Goal: Task Accomplishment & Management: Manage account settings

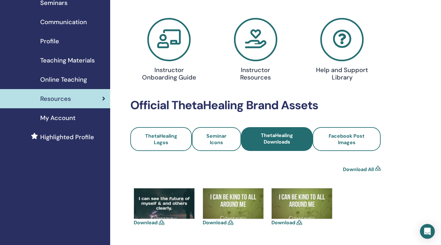
scroll to position [46, 0]
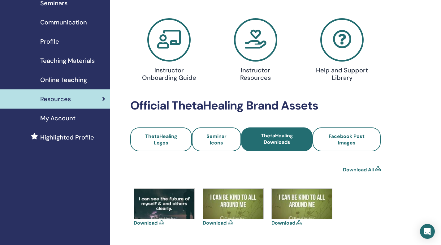
click at [49, 46] on span "Profile" at bounding box center [49, 41] width 19 height 9
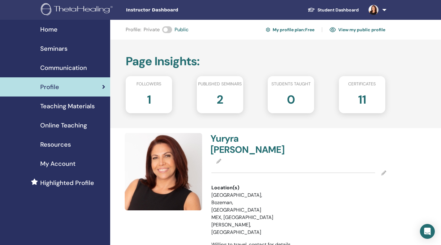
click at [61, 53] on span "Seminars" at bounding box center [53, 48] width 27 height 9
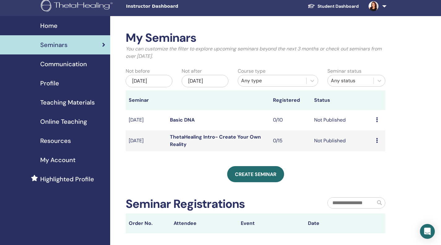
scroll to position [4, 0]
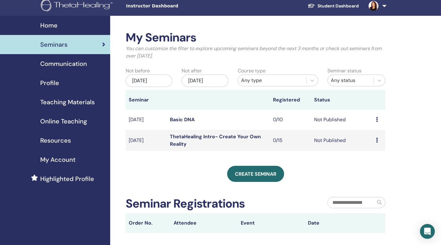
click at [376, 122] on icon at bounding box center [377, 119] width 2 height 5
click at [372, 158] on link "Edit" at bounding box center [367, 156] width 9 height 7
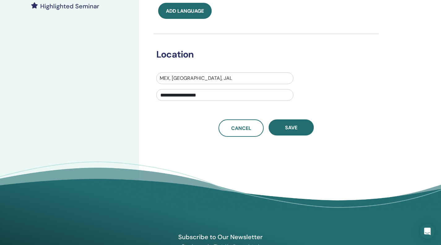
scroll to position [180, 0]
click at [242, 101] on input "**********" at bounding box center [224, 95] width 137 height 12
drag, startPoint x: 242, startPoint y: 156, endPoint x: 144, endPoint y: 157, distance: 97.5
click at [144, 157] on div "**********" at bounding box center [286, 31] width 294 height 384
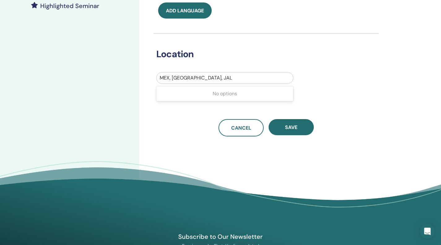
click at [224, 82] on div at bounding box center [225, 78] width 130 height 9
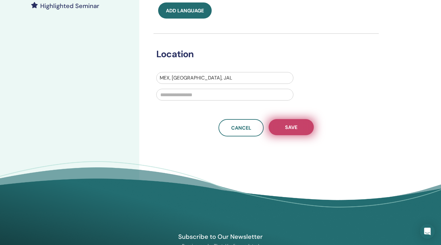
click at [284, 135] on button "Save" at bounding box center [291, 127] width 45 height 16
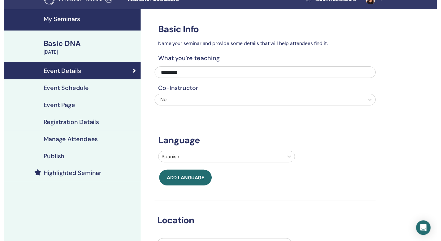
scroll to position [11, 0]
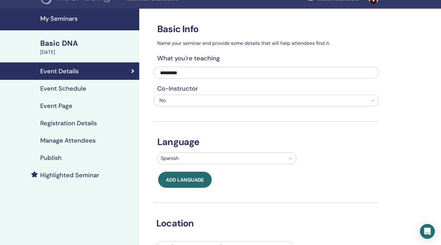
click at [67, 92] on h4 "Event Schedule" at bounding box center [63, 88] width 46 height 7
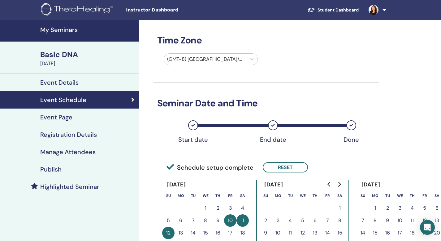
click at [72, 33] on h4 "My Seminars" at bounding box center [87, 29] width 95 height 7
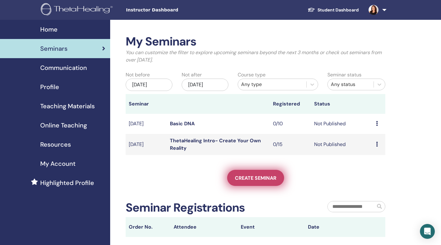
click at [239, 181] on span "Create seminar" at bounding box center [255, 178] width 41 height 7
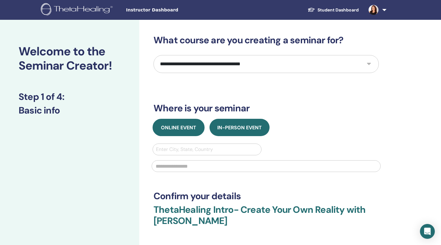
click at [193, 136] on button "Online Event" at bounding box center [179, 127] width 52 height 17
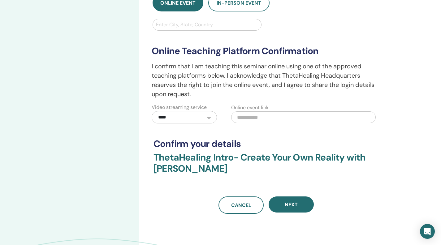
scroll to position [126, 0]
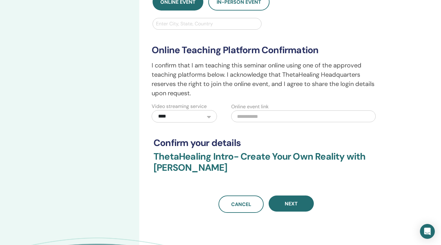
click at [257, 122] on input "text" at bounding box center [303, 117] width 145 height 12
click at [205, 123] on select "**********" at bounding box center [184, 116] width 65 height 12
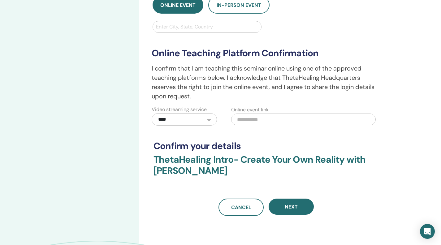
scroll to position [116, 0]
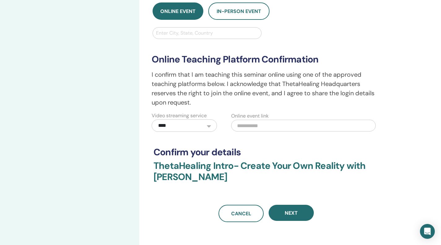
click at [261, 132] on input "text" at bounding box center [303, 126] width 145 height 12
paste input "**********"
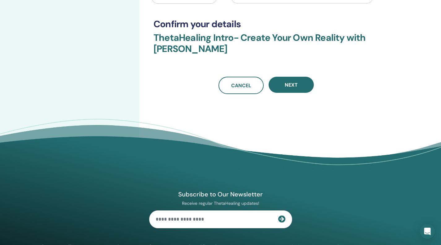
scroll to position [245, 0]
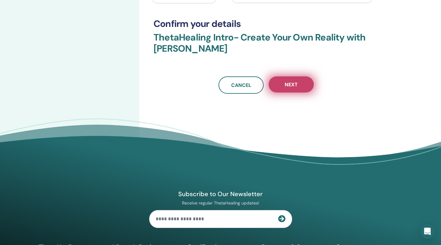
type input "**********"
click at [291, 88] on span "Next" at bounding box center [291, 84] width 13 height 7
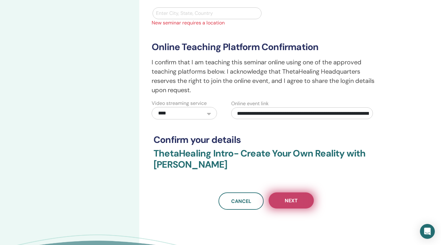
scroll to position [133, 0]
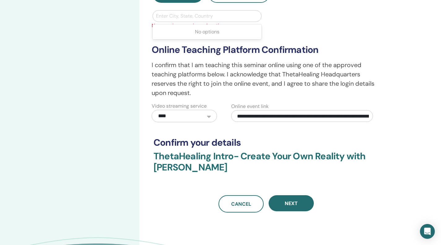
click at [209, 20] on div at bounding box center [207, 16] width 102 height 9
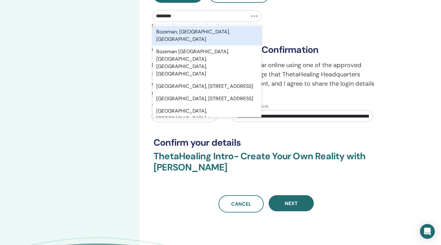
type input "********"
click at [210, 46] on div "Bozeman, MT, USA" at bounding box center [207, 36] width 109 height 20
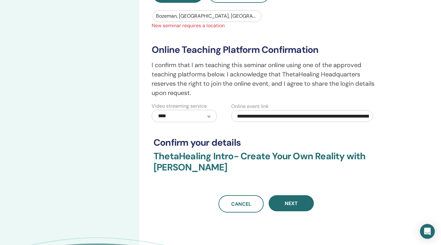
click at [227, 79] on div "**********" at bounding box center [266, 75] width 236 height 93
click at [225, 20] on div at bounding box center [207, 16] width 102 height 9
click at [285, 73] on div "**********" at bounding box center [266, 75] width 236 height 93
click at [157, 20] on input "text" at bounding box center [156, 15] width 1 height 7
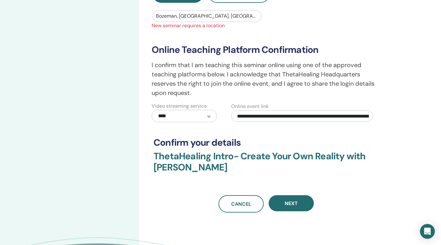
click at [296, 29] on span "New seminar requires a location" at bounding box center [266, 25] width 236 height 7
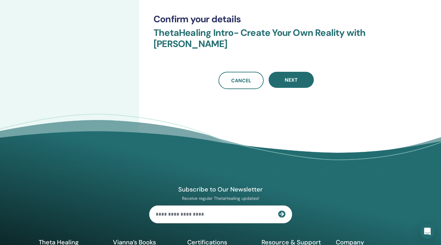
scroll to position [260, 0]
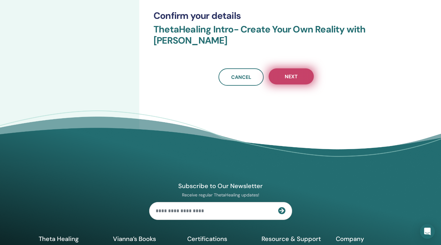
click at [302, 85] on button "Next" at bounding box center [291, 76] width 45 height 16
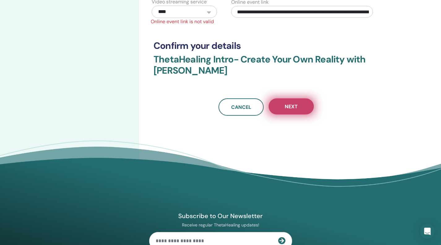
scroll to position [228, 0]
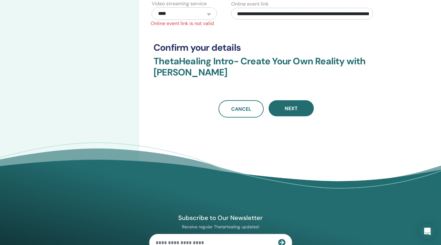
click at [240, 20] on input "**********" at bounding box center [302, 14] width 142 height 12
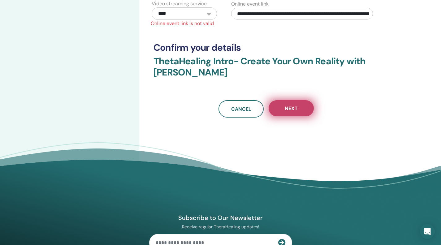
type input "**********"
click at [294, 112] on span "Next" at bounding box center [291, 108] width 13 height 7
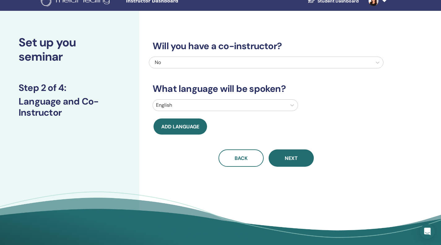
scroll to position [0, 0]
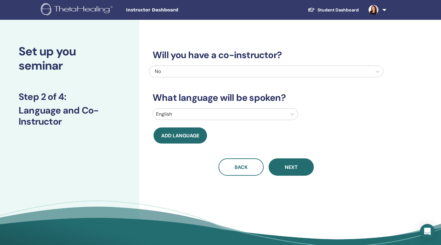
click at [226, 119] on div at bounding box center [220, 114] width 128 height 9
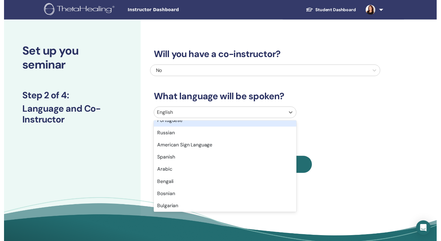
scroll to position [57, 0]
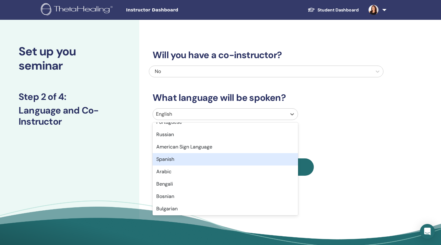
click at [175, 166] on div "Spanish" at bounding box center [225, 159] width 145 height 12
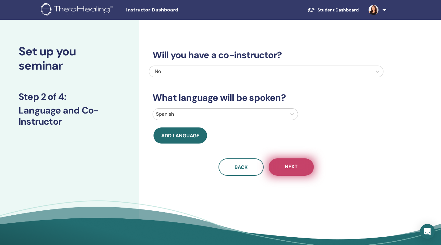
click at [291, 171] on span "Next" at bounding box center [291, 167] width 13 height 8
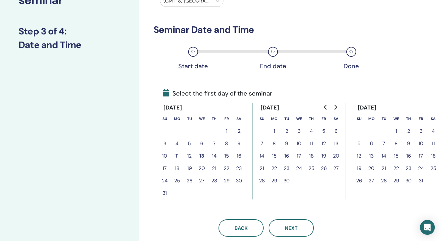
scroll to position [69, 0]
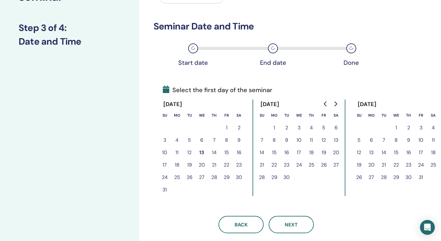
click at [304, 171] on button "24" at bounding box center [299, 164] width 12 height 12
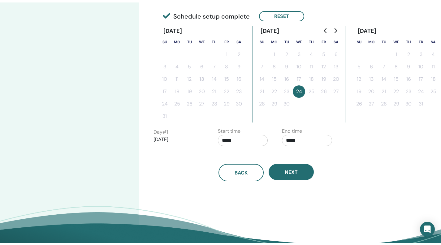
scroll to position [146, 0]
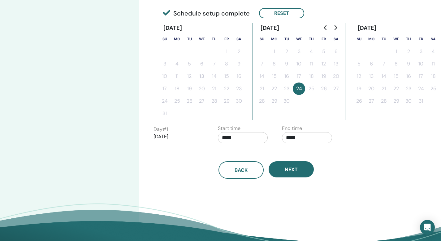
click at [230, 143] on input "*****" at bounding box center [243, 137] width 50 height 11
click at [250, 183] on span "▲" at bounding box center [251, 182] width 12 height 12
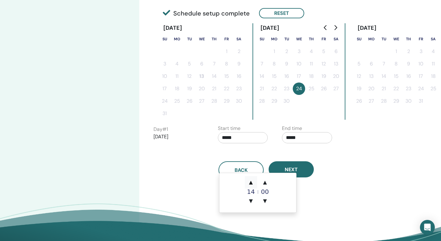
click at [250, 183] on span "▲" at bounding box center [251, 182] width 12 height 12
type input "*****"
click at [250, 183] on span "▲" at bounding box center [251, 182] width 12 height 12
click at [250, 182] on span "▲" at bounding box center [251, 182] width 12 height 12
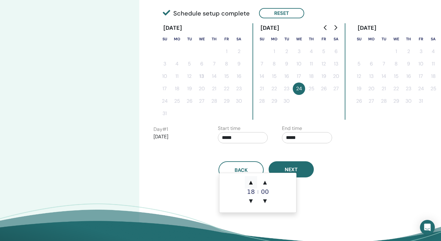
click at [250, 182] on span "▲" at bounding box center [251, 182] width 12 height 12
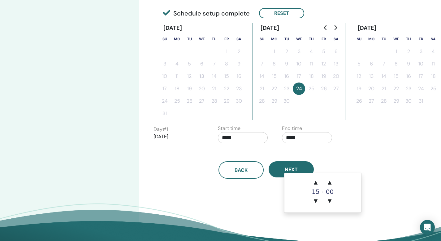
click at [304, 143] on input "*****" at bounding box center [307, 137] width 50 height 11
click at [317, 183] on span "▲" at bounding box center [316, 182] width 12 height 12
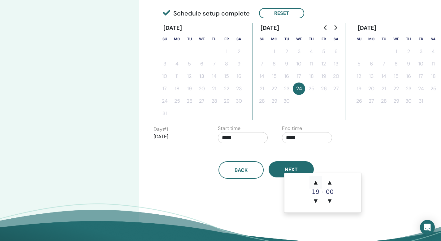
click at [317, 183] on span "▲" at bounding box center [316, 182] width 12 height 12
type input "*****"
click at [244, 178] on div "Back Next" at bounding box center [266, 162] width 235 height 32
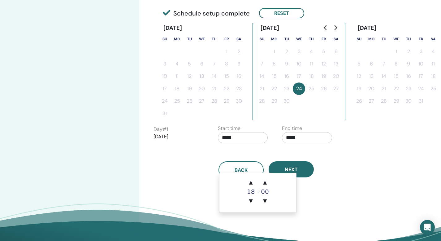
click at [229, 143] on input "*****" at bounding box center [243, 137] width 50 height 11
click at [252, 183] on span "▲" at bounding box center [251, 182] width 12 height 12
click at [251, 201] on span "▼" at bounding box center [251, 200] width 12 height 12
click at [251, 200] on span "▼" at bounding box center [251, 200] width 12 height 12
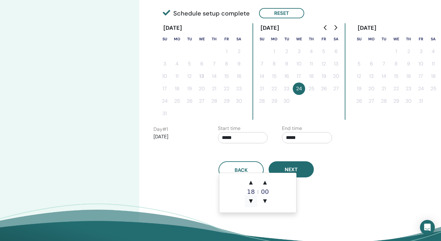
type input "*****"
click at [195, 178] on div "Back Next" at bounding box center [266, 162] width 235 height 32
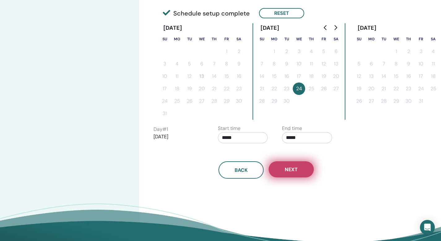
click at [294, 172] on span "Next" at bounding box center [291, 169] width 13 height 7
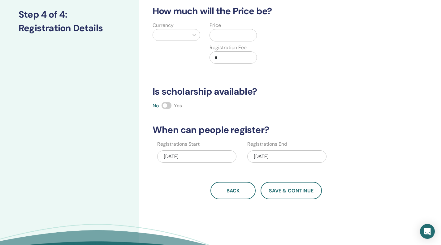
scroll to position [82, 0]
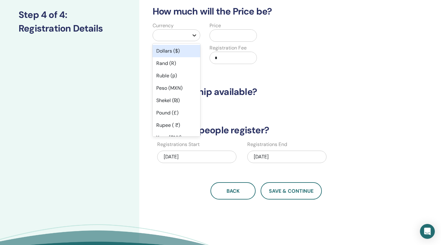
click at [193, 37] on icon at bounding box center [195, 35] width 4 height 2
click at [179, 57] on div "Dollars ($)" at bounding box center [177, 51] width 48 height 12
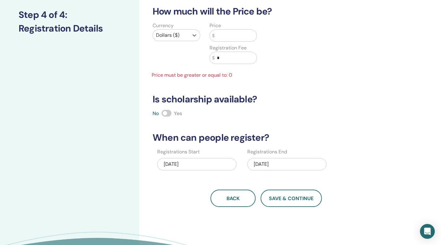
click at [225, 41] on input "text" at bounding box center [236, 36] width 42 height 12
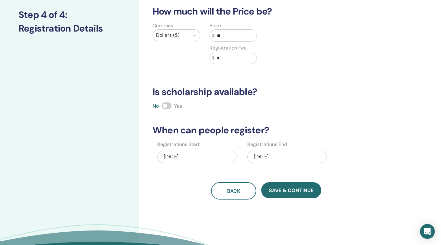
click at [284, 72] on div "Currency Dollars ($) Price $ ** Registration Fee $ *" at bounding box center [261, 47] width 235 height 50
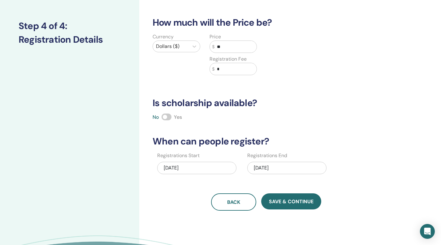
scroll to position [68, 0]
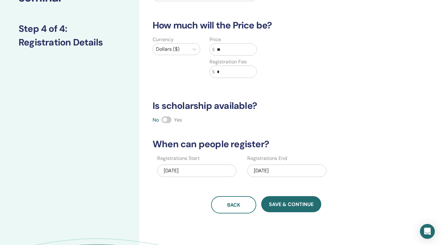
click at [226, 55] on input "**" at bounding box center [236, 50] width 42 height 12
drag, startPoint x: 226, startPoint y: 71, endPoint x: 218, endPoint y: 71, distance: 7.4
click at [218, 55] on input "**" at bounding box center [236, 50] width 42 height 12
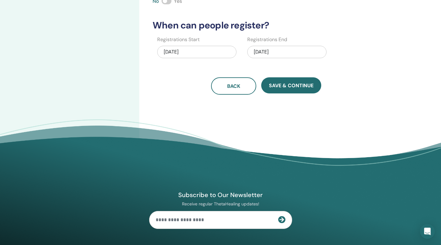
scroll to position [208, 0]
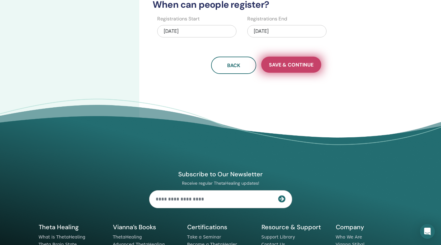
type input "**"
click at [278, 68] on span "Save & Continue" at bounding box center [291, 65] width 45 height 7
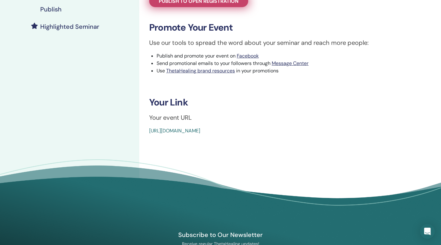
scroll to position [171, 0]
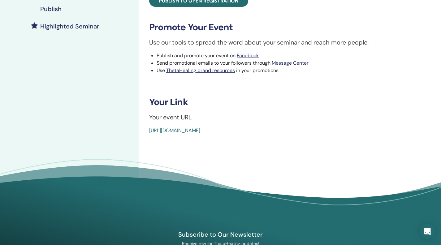
drag, startPoint x: 144, startPoint y: 209, endPoint x: 314, endPoint y: 215, distance: 170.3
click at [314, 215] on div "ThetaHealing Intro- Create Your Own Reality Event Type Online Event Status Not …" at bounding box center [286, 35] width 294 height 372
copy link "[URL][DOMAIN_NAME]"
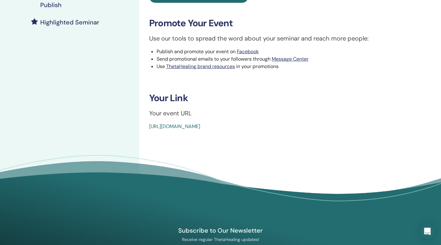
scroll to position [178, 0]
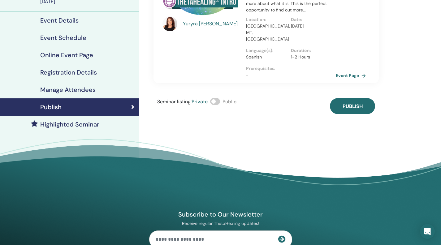
scroll to position [71, 0]
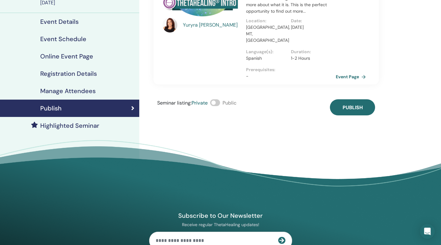
click at [220, 106] on span at bounding box center [215, 102] width 10 height 7
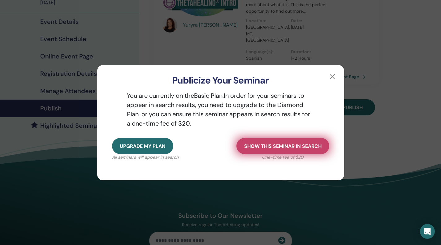
click at [244, 149] on span "Show this seminar in search" at bounding box center [282, 146] width 77 height 7
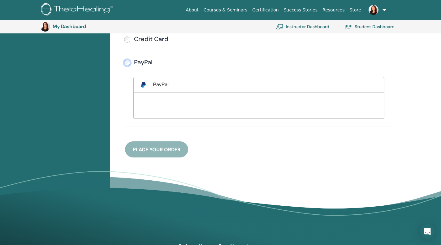
scroll to position [189, 0]
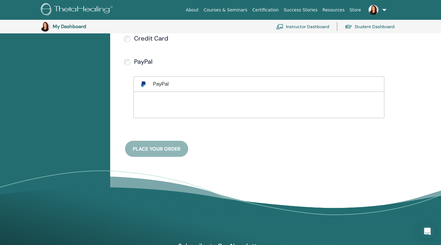
click at [176, 157] on div "Payment methods Credit Card Submit PayPal" at bounding box center [258, 76] width 275 height 161
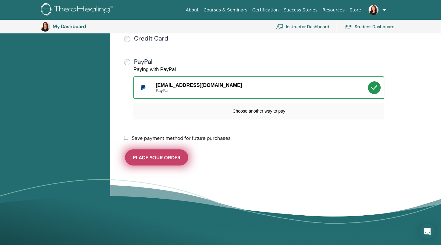
click at [180, 166] on button "Place Your Order" at bounding box center [156, 158] width 63 height 16
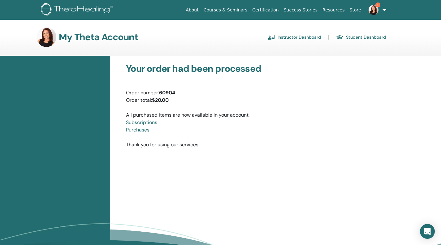
click at [296, 41] on link "Instructor Dashboard" at bounding box center [294, 37] width 53 height 10
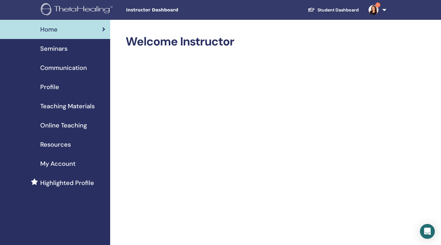
click at [58, 53] on span "Seminars" at bounding box center [53, 48] width 27 height 9
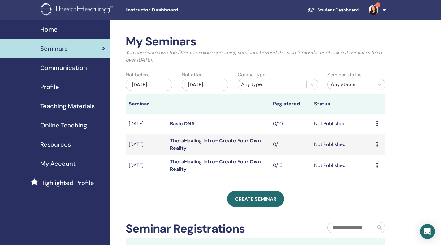
click at [376, 147] on icon at bounding box center [377, 144] width 2 height 5
click at [384, 195] on link "Attendees" at bounding box center [374, 192] width 24 height 7
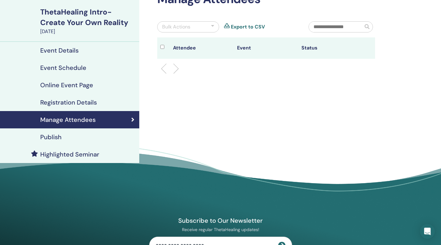
scroll to position [43, 0]
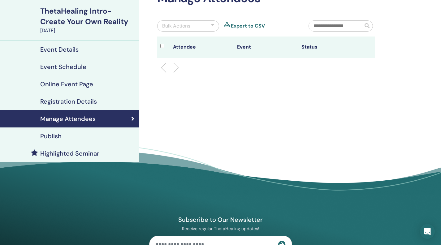
click at [62, 140] on h4 "Publish" at bounding box center [50, 135] width 21 height 7
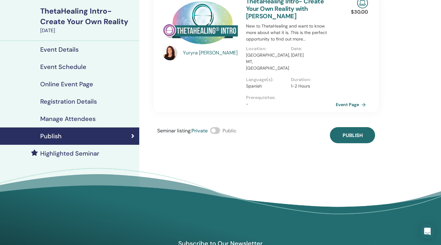
click at [220, 134] on span at bounding box center [215, 130] width 10 height 7
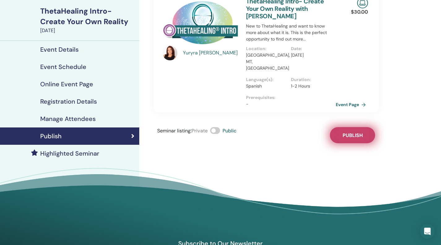
click at [347, 143] on button "Publish" at bounding box center [352, 135] width 45 height 16
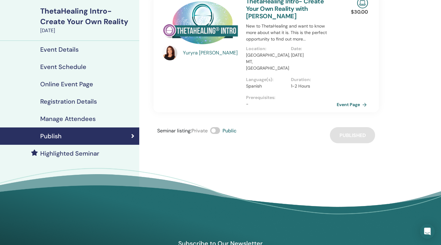
click at [356, 106] on link "Event Page" at bounding box center [353, 104] width 33 height 9
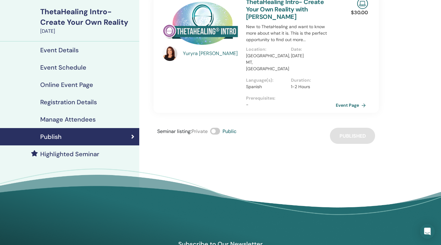
click at [200, 92] on div "[PERSON_NAME]" at bounding box center [201, 52] width 84 height 109
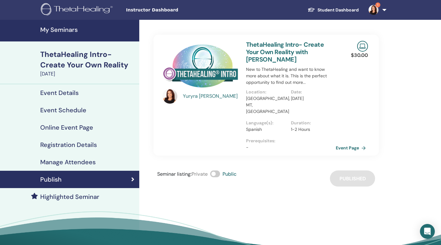
click at [66, 33] on h4 "My Seminars" at bounding box center [87, 29] width 95 height 7
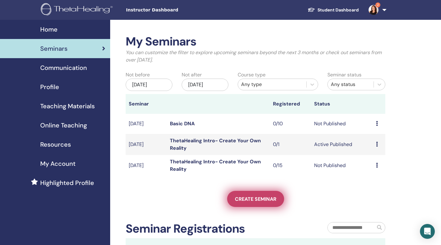
click at [258, 202] on span "Create seminar" at bounding box center [255, 199] width 41 height 7
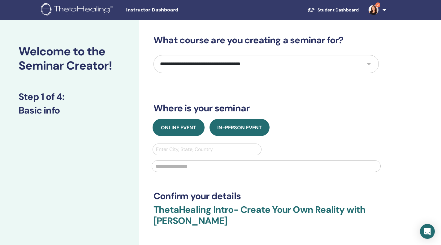
click at [177, 131] on span "Online Event" at bounding box center [178, 127] width 35 height 7
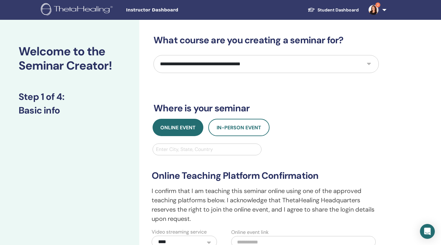
click at [289, 73] on select "**********" at bounding box center [266, 64] width 225 height 18
select select "*"
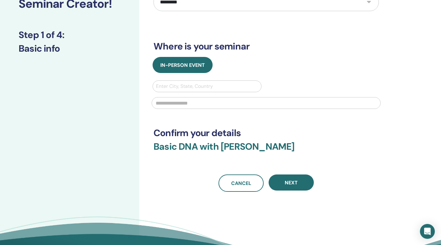
scroll to position [63, 0]
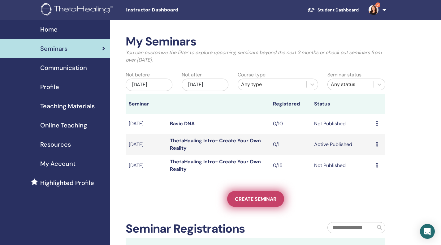
click at [252, 202] on span "Create seminar" at bounding box center [255, 199] width 41 height 7
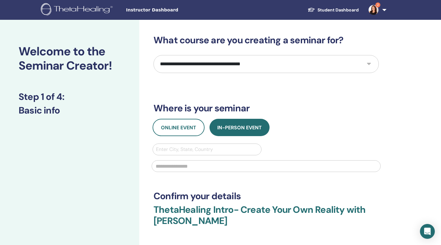
drag, startPoint x: 190, startPoint y: 165, endPoint x: 269, endPoint y: 121, distance: 90.9
click at [269, 121] on div "**********" at bounding box center [266, 151] width 225 height 232
click at [340, 73] on select "**********" at bounding box center [266, 64] width 225 height 18
select select "*"
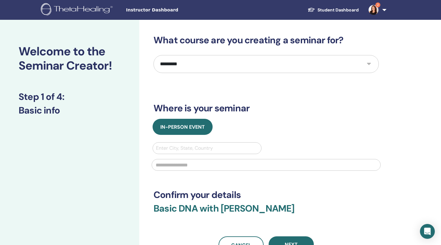
click at [168, 13] on span "Instructor Dashboard" at bounding box center [172, 10] width 93 height 7
click at [165, 13] on span "Instructor Dashboard" at bounding box center [172, 10] width 93 height 7
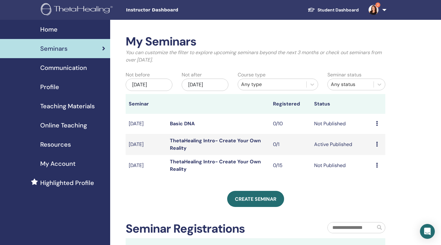
click at [80, 130] on span "Online Teaching" at bounding box center [63, 125] width 47 height 9
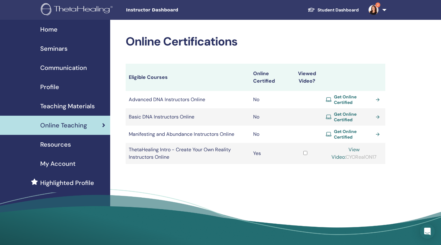
click at [377, 123] on link "Get Online Certified" at bounding box center [354, 116] width 56 height 11
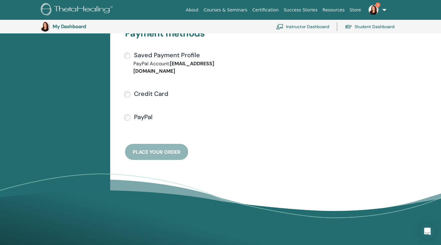
scroll to position [168, 0]
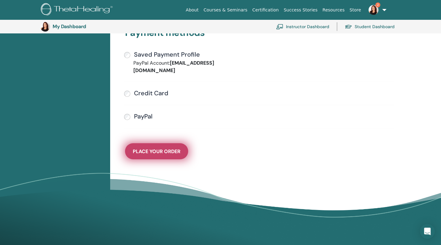
click at [172, 155] on span "Place Your Order" at bounding box center [157, 151] width 48 height 7
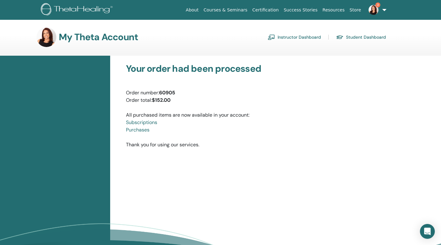
click at [303, 42] on link "Instructor Dashboard" at bounding box center [294, 37] width 53 height 10
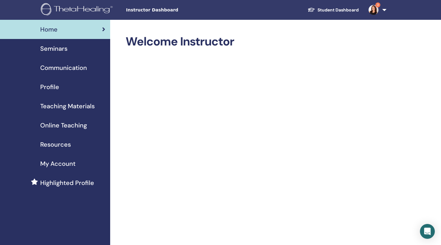
click at [60, 149] on span "Resources" at bounding box center [55, 144] width 31 height 9
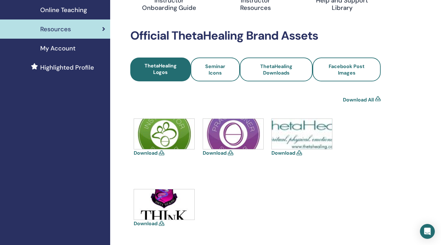
scroll to position [115, 0]
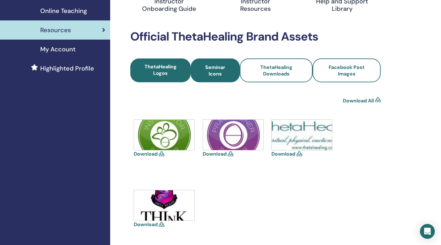
click at [220, 77] on span "Seminar Icons" at bounding box center [215, 70] width 33 height 13
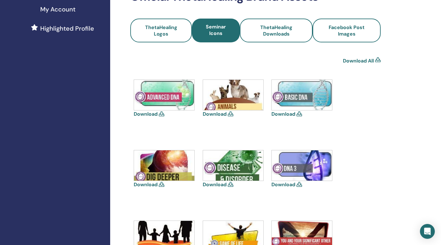
scroll to position [157, 0]
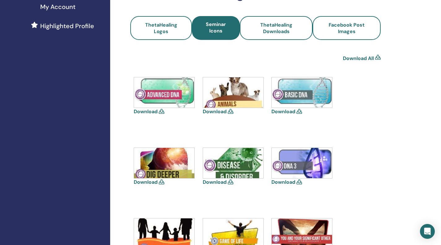
click at [302, 114] on icon at bounding box center [300, 111] width 6 height 5
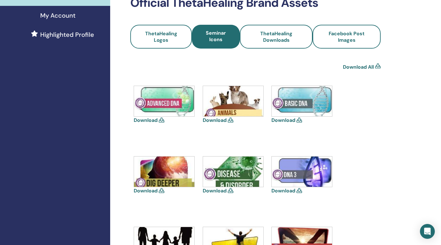
scroll to position [150, 0]
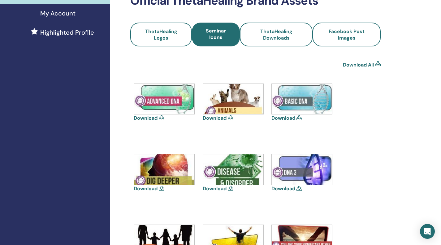
click at [295, 121] on link "Download" at bounding box center [283, 118] width 24 height 7
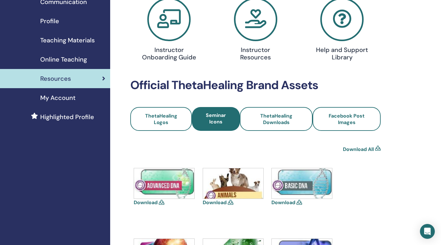
scroll to position [0, 0]
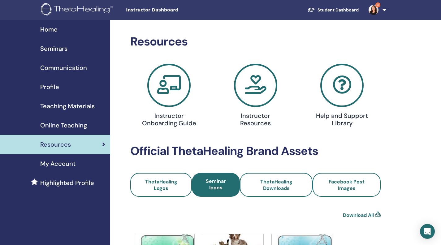
click at [70, 72] on span "Communication" at bounding box center [63, 67] width 47 height 9
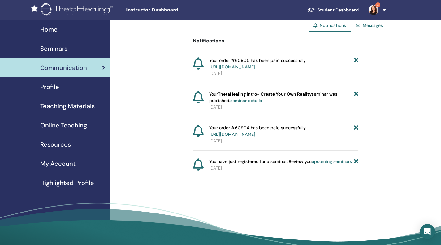
click at [55, 111] on span "Teaching Materials" at bounding box center [67, 106] width 54 height 9
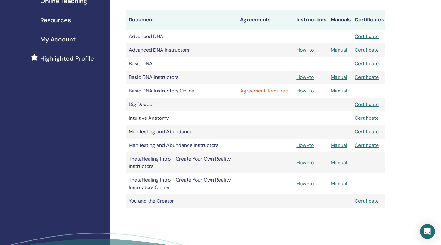
scroll to position [124, 0]
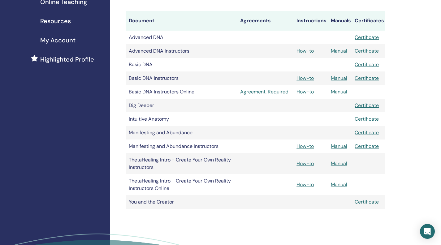
click at [273, 96] on link "Agreement: Required" at bounding box center [265, 91] width 50 height 7
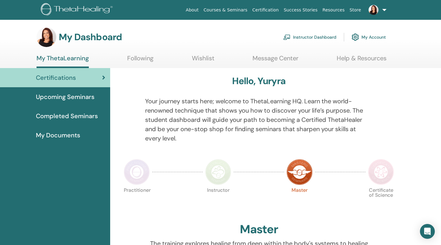
scroll to position [1, 0]
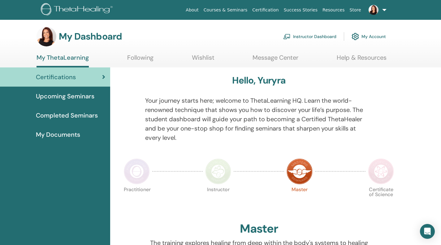
click at [302, 40] on link "Instructor Dashboard" at bounding box center [309, 37] width 53 height 14
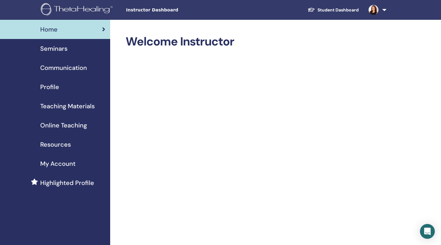
click at [77, 111] on span "Teaching Materials" at bounding box center [67, 106] width 54 height 9
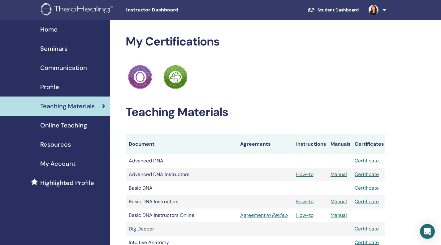
click at [63, 130] on span "Online Teaching" at bounding box center [63, 125] width 47 height 9
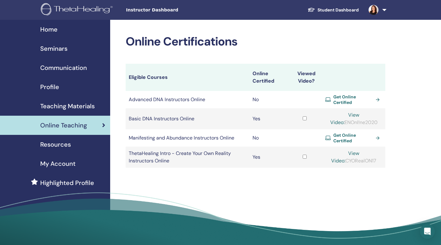
drag, startPoint x: 350, startPoint y: 129, endPoint x: 383, endPoint y: 129, distance: 33.1
click at [383, 129] on td "View Video: ENOnl!ne2020" at bounding box center [353, 118] width 63 height 21
copy div "ENOnl!ne2020"
click at [335, 126] on link "View Video:" at bounding box center [344, 119] width 29 height 14
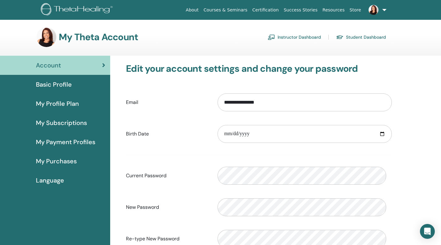
click at [295, 41] on link "Instructor Dashboard" at bounding box center [294, 37] width 53 height 10
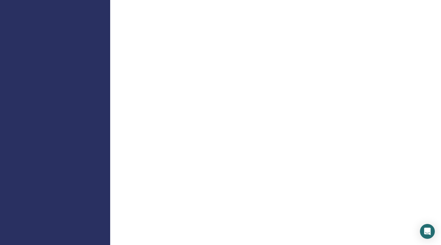
scroll to position [227, 0]
